Goal: Information Seeking & Learning: Learn about a topic

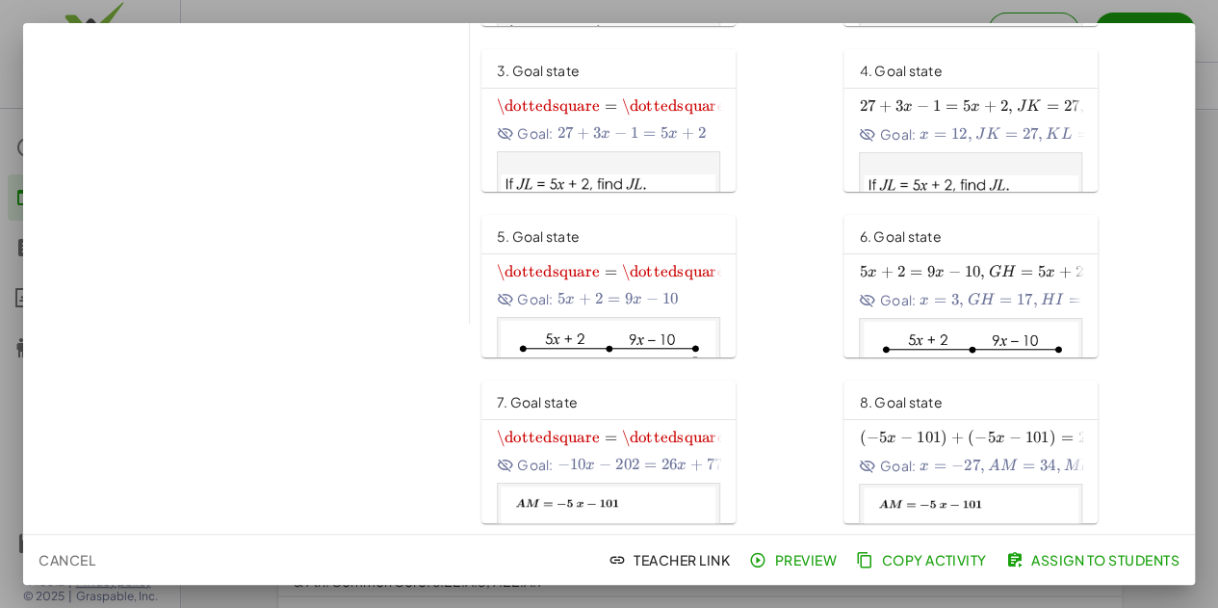
scroll to position [1062, 0]
click at [814, 560] on span "Preview" at bounding box center [795, 559] width 84 height 17
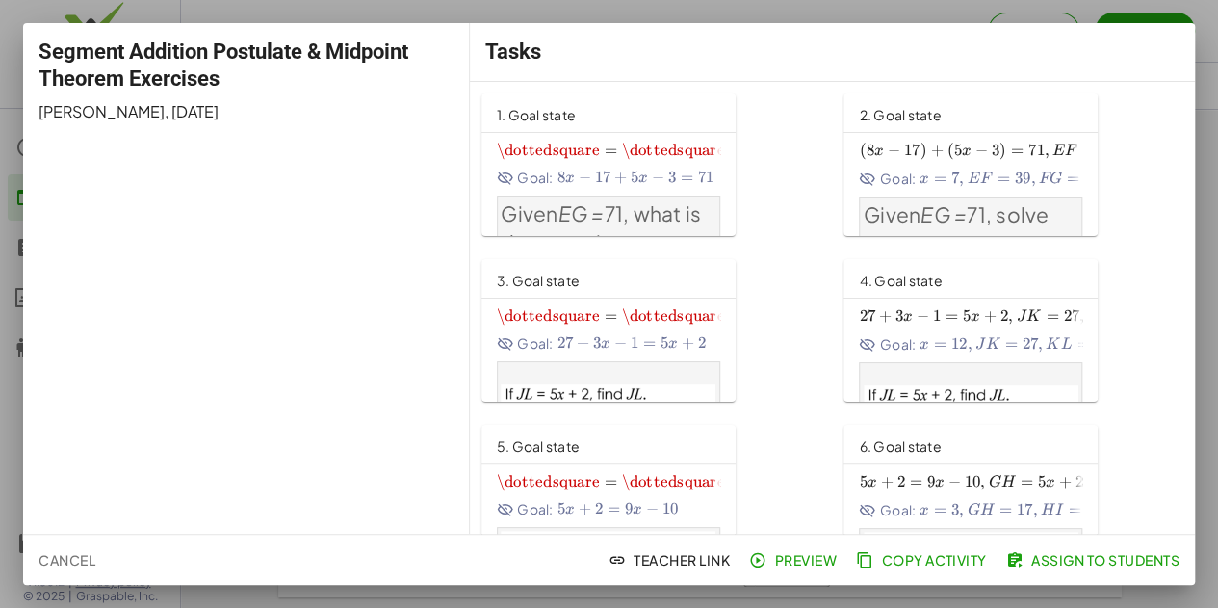
scroll to position [210, 0]
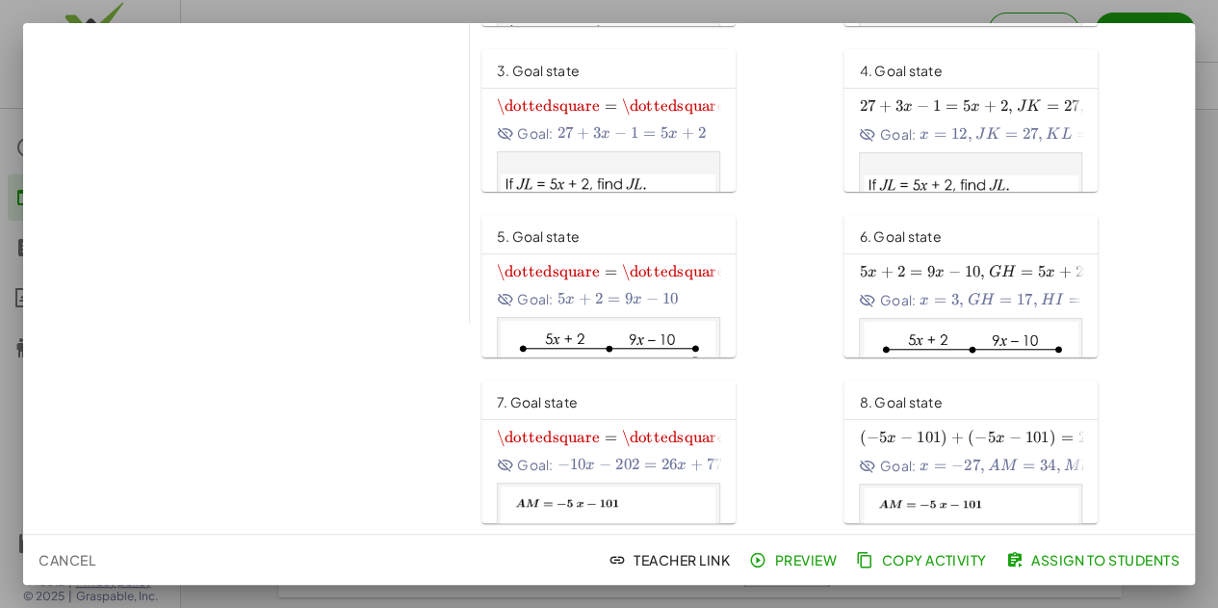
click at [73, 560] on span "Cancel" at bounding box center [67, 559] width 57 height 17
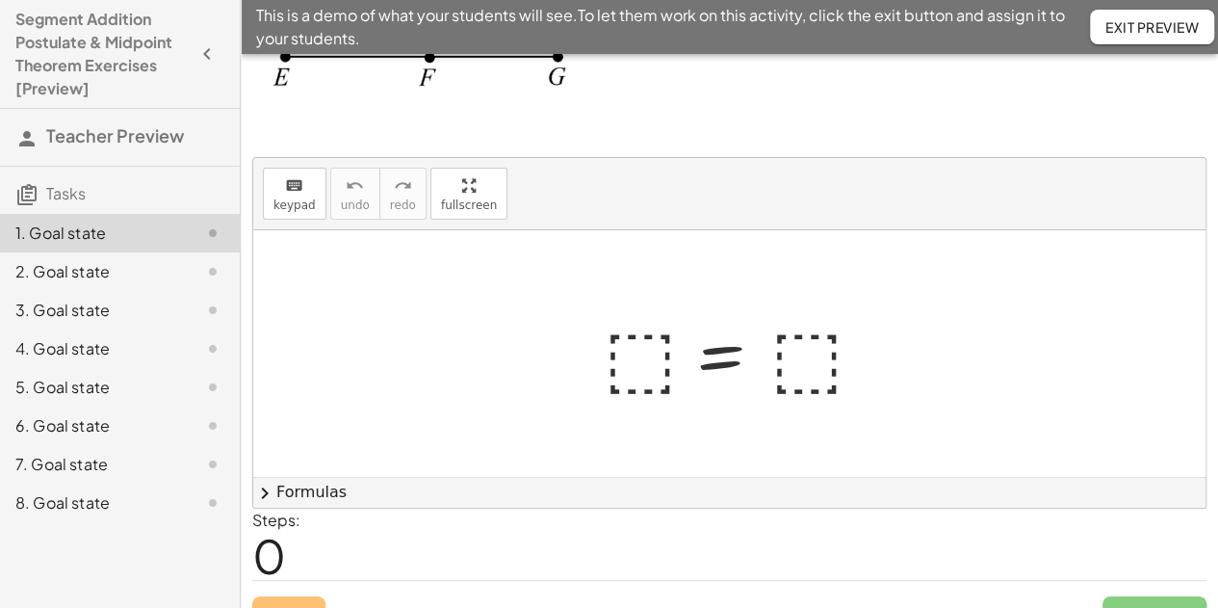
scroll to position [125, 0]
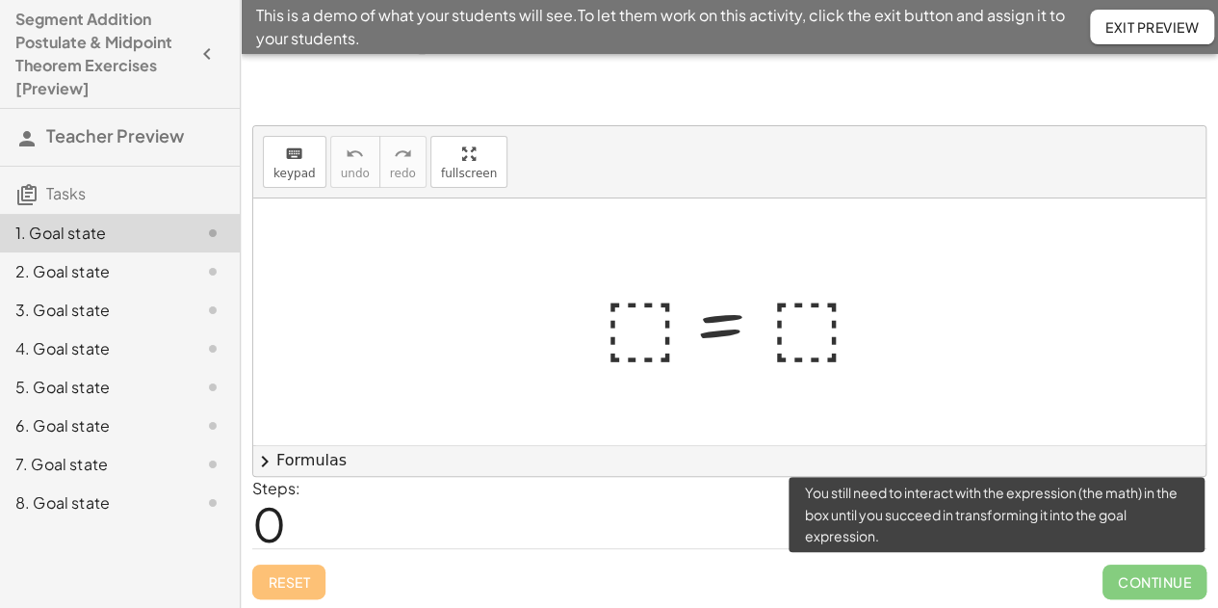
click at [1152, 592] on span "Continue" at bounding box center [1154, 581] width 104 height 35
click at [1150, 589] on span "Continue" at bounding box center [1154, 581] width 104 height 35
click at [1161, 583] on span "Continue" at bounding box center [1154, 581] width 104 height 35
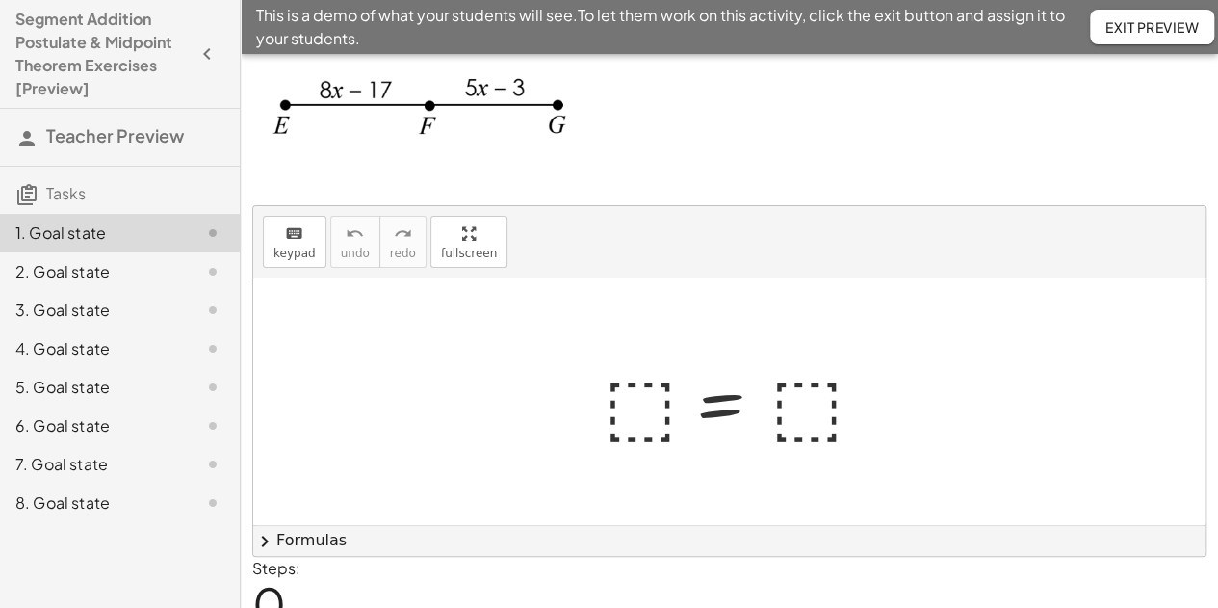
scroll to position [0, 0]
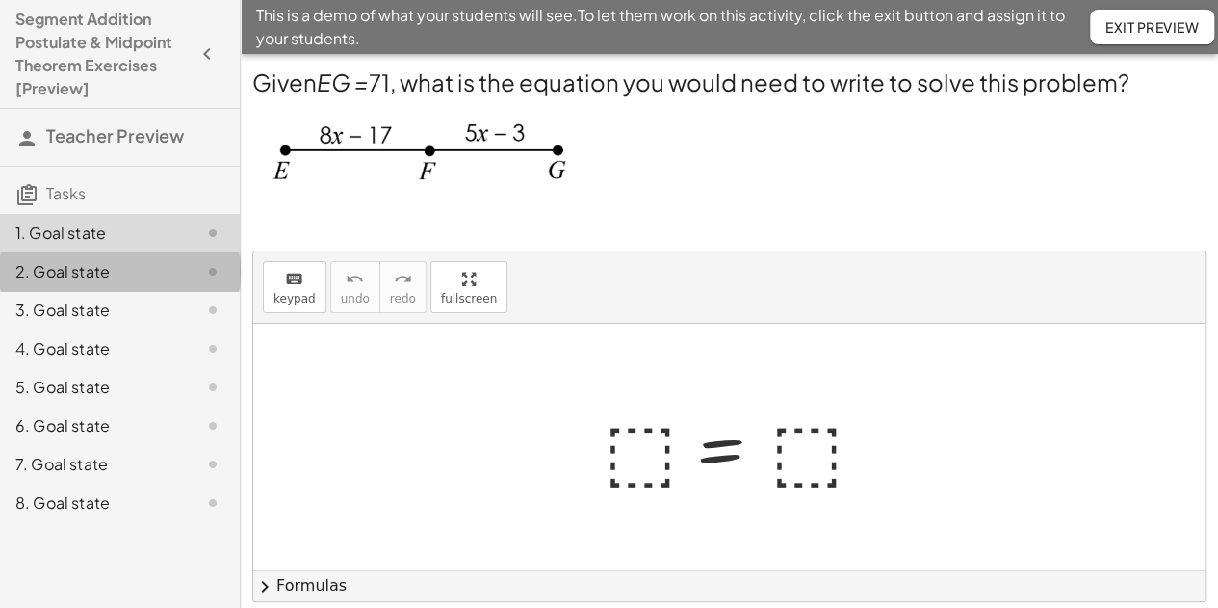
click at [100, 261] on div "2. Goal state" at bounding box center [92, 271] width 155 height 23
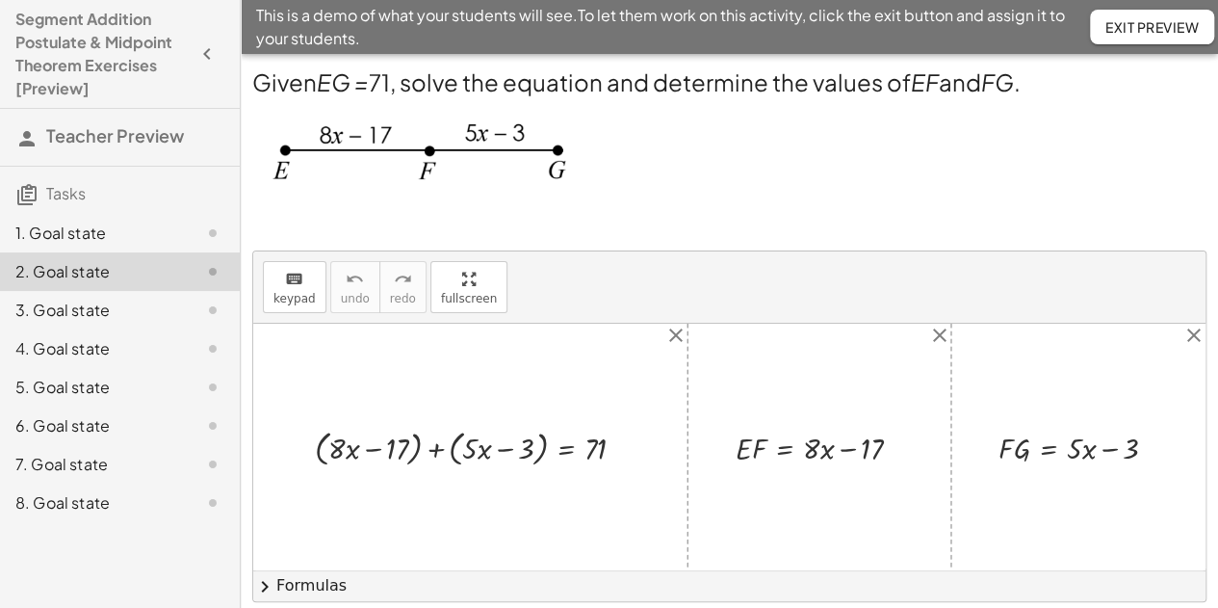
click at [84, 315] on div "3. Goal state" at bounding box center [92, 309] width 155 height 23
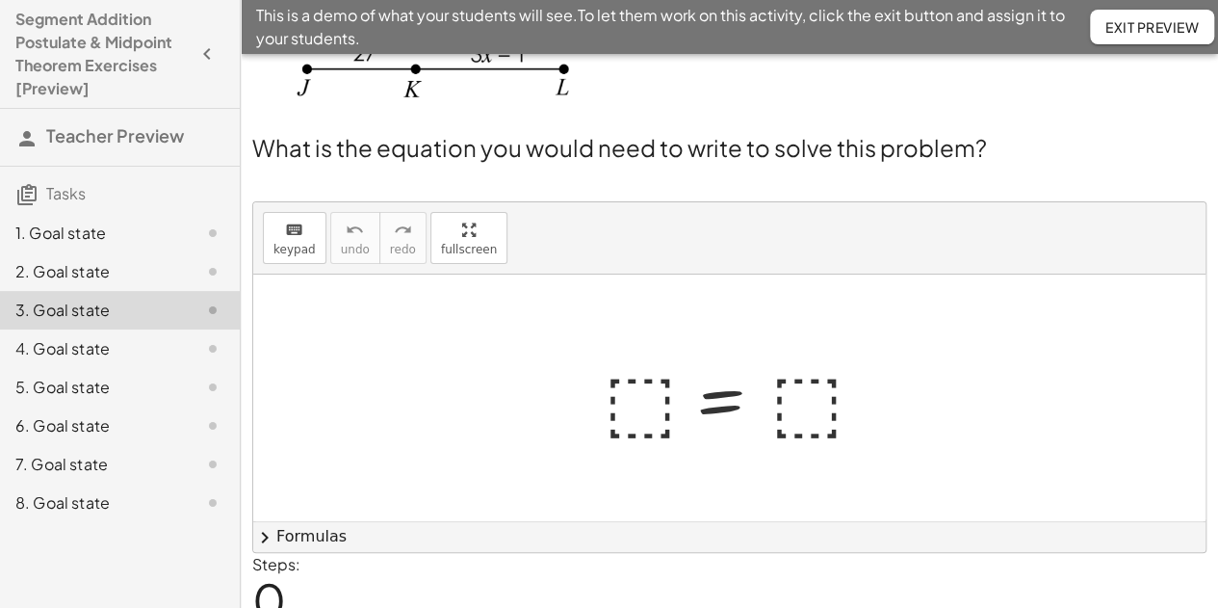
scroll to position [172, 0]
